Goal: Information Seeking & Learning: Learn about a topic

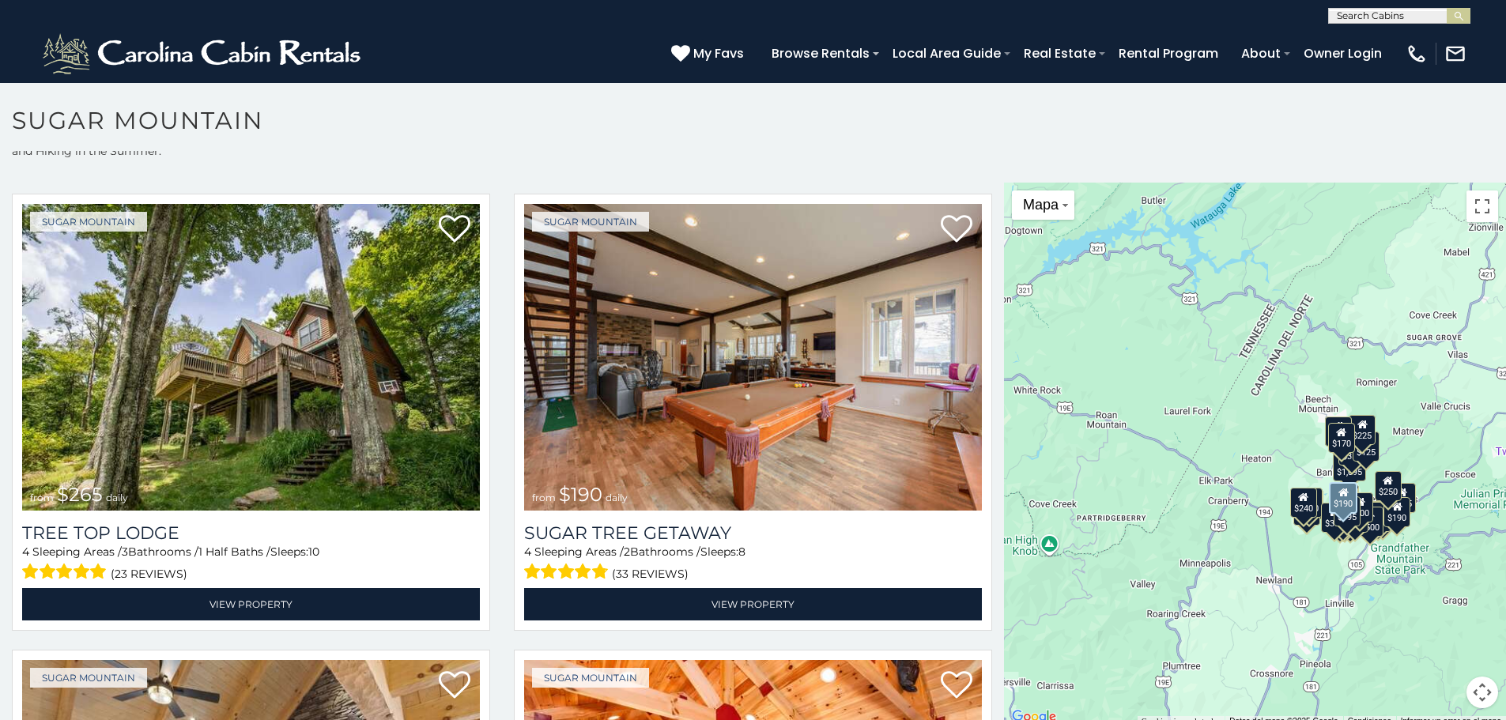
scroll to position [829, 0]
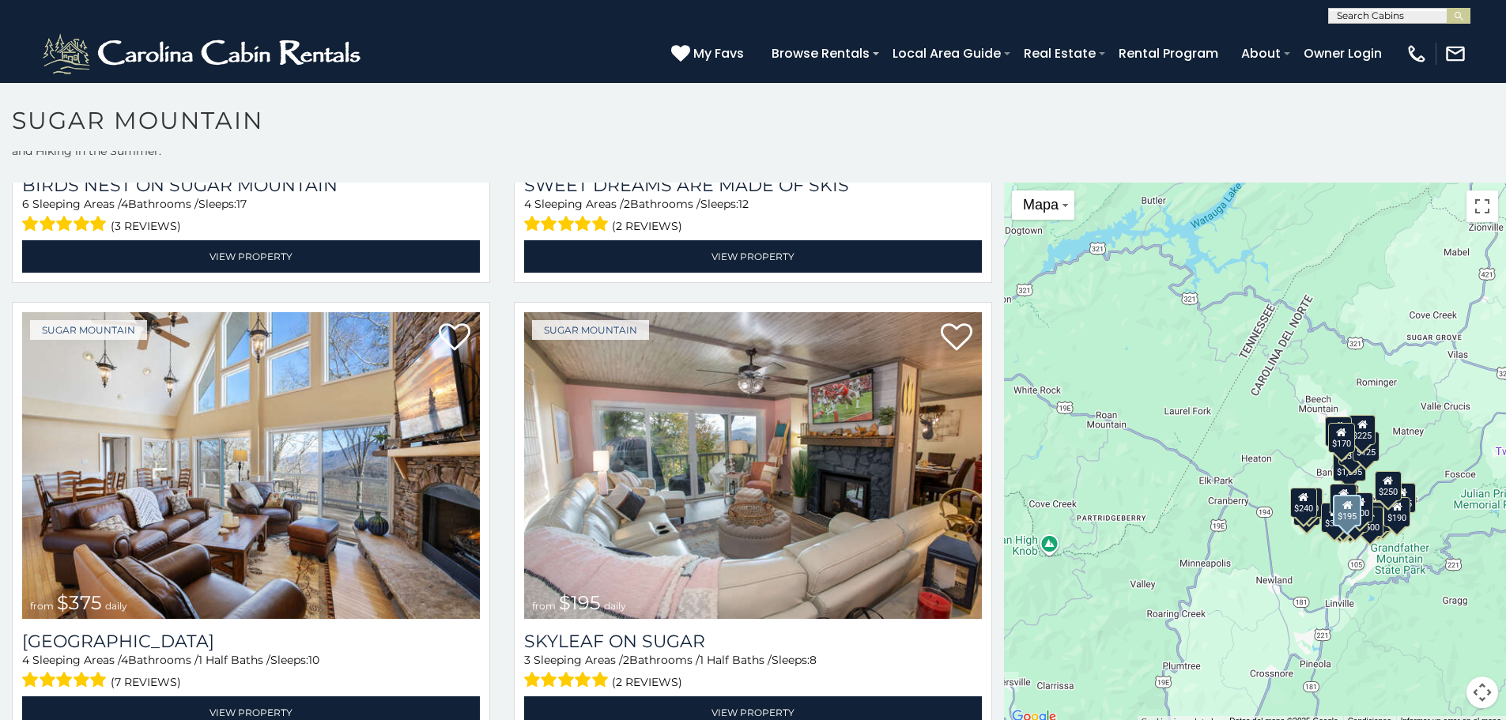
click at [570, 426] on img at bounding box center [753, 465] width 458 height 307
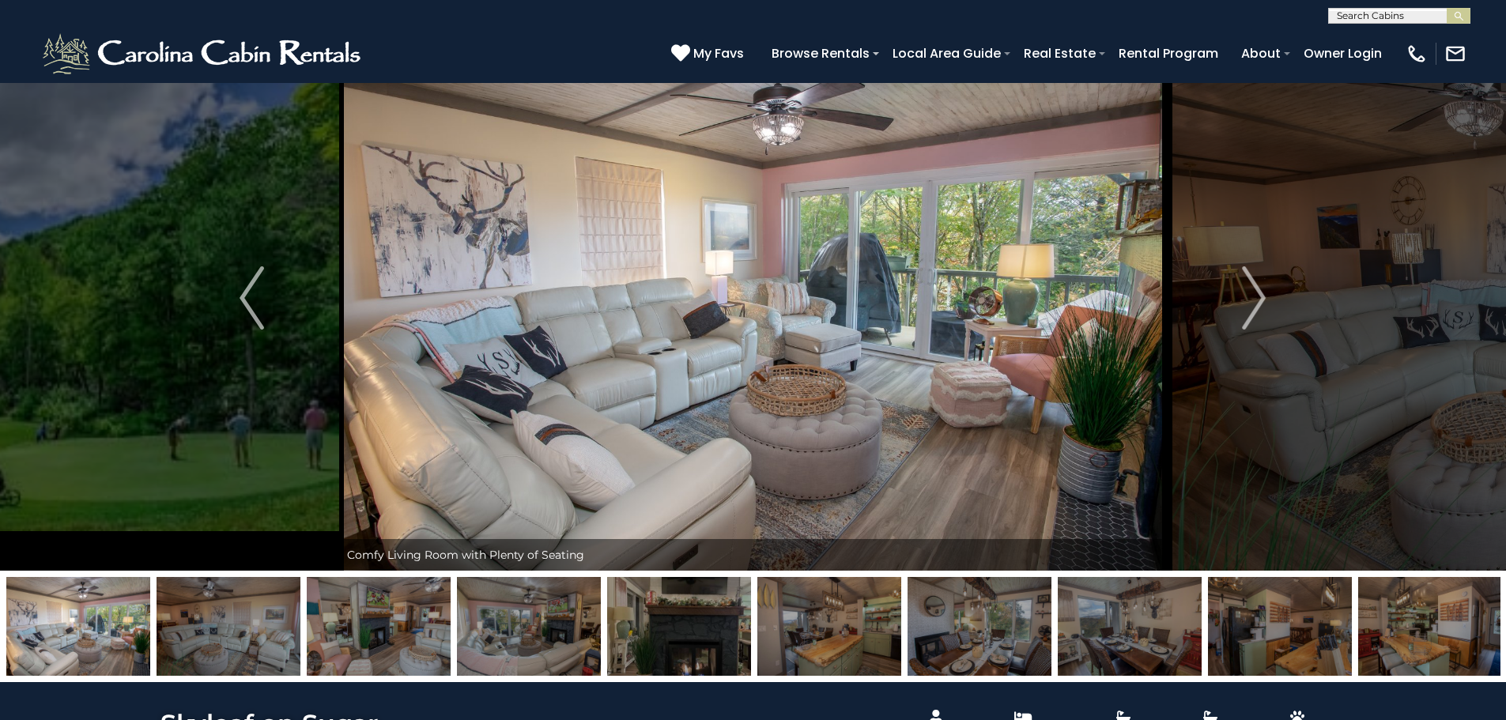
scroll to position [67, 0]
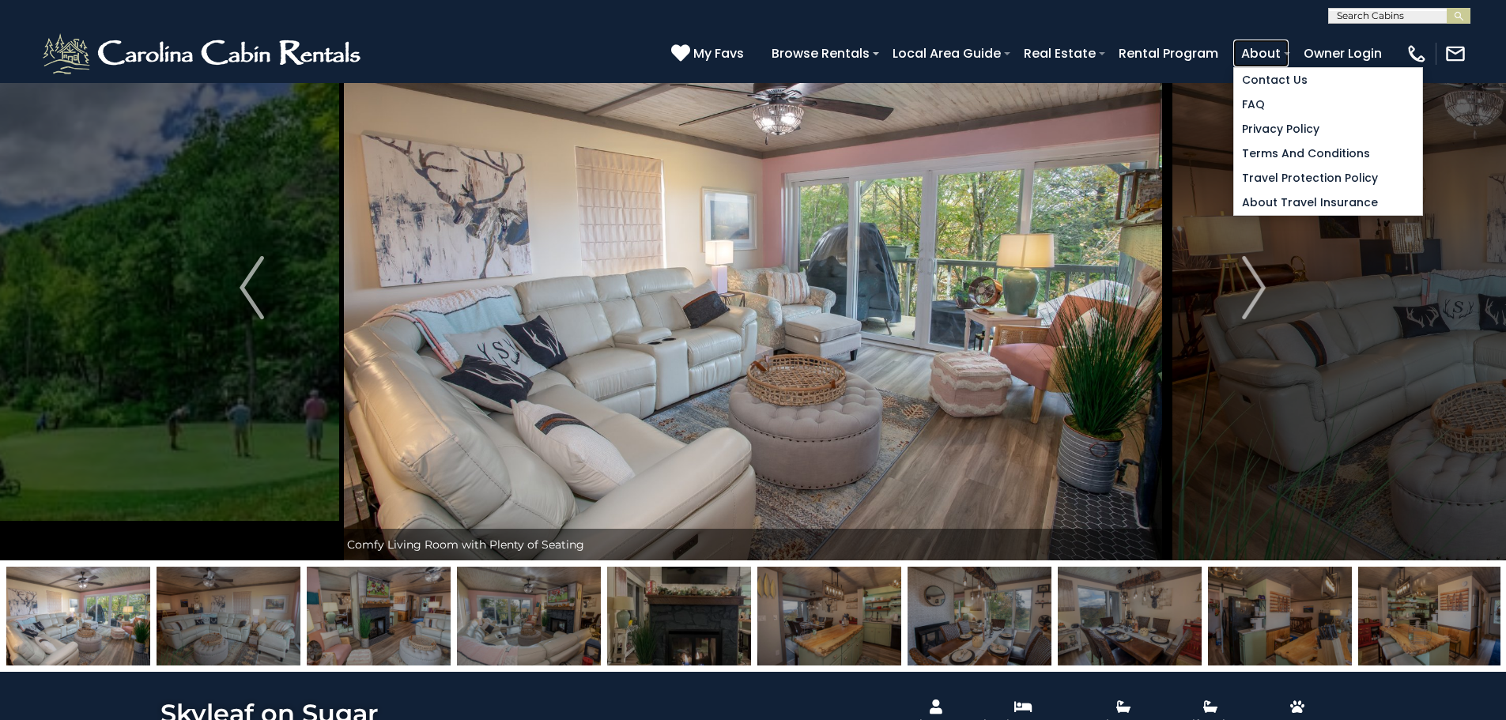
click at [1248, 43] on link "About" at bounding box center [1261, 54] width 55 height 28
